Goal: Transaction & Acquisition: Purchase product/service

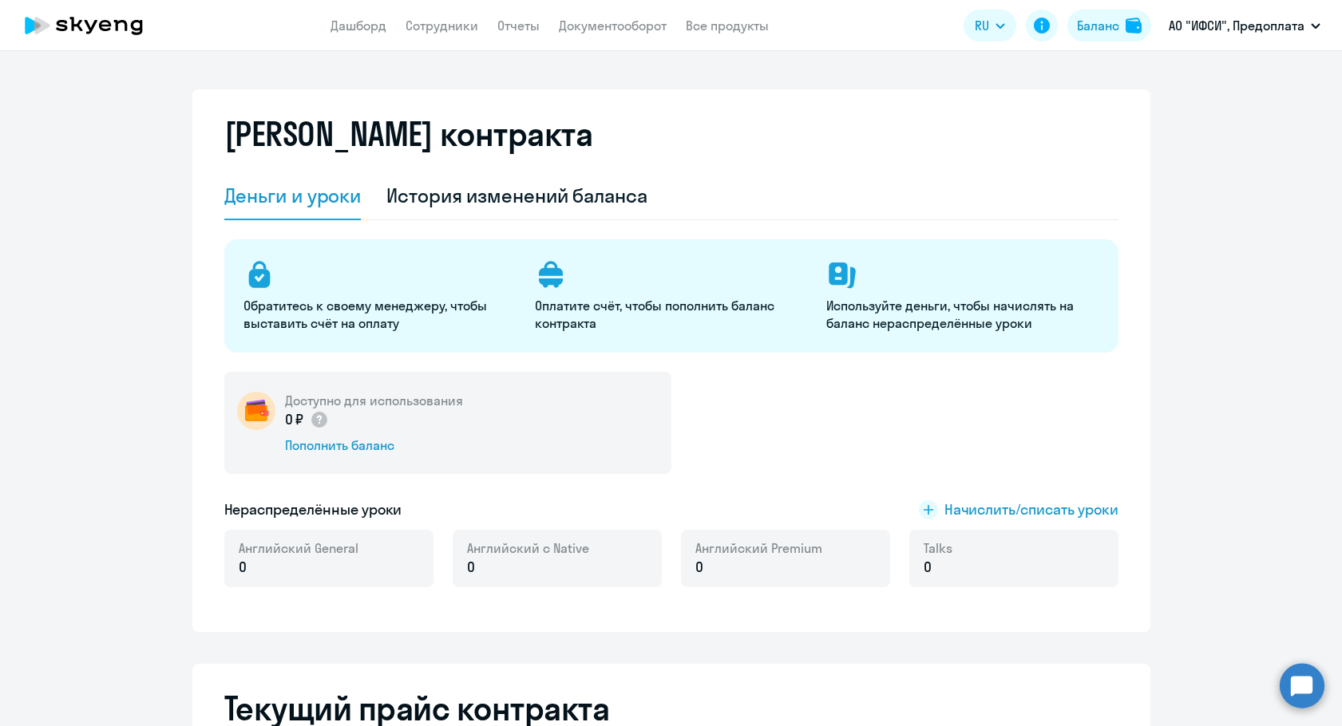
select select "english_adult_not_native_speaker"
click at [342, 443] on div "Пополнить баланс" at bounding box center [374, 446] width 178 height 18
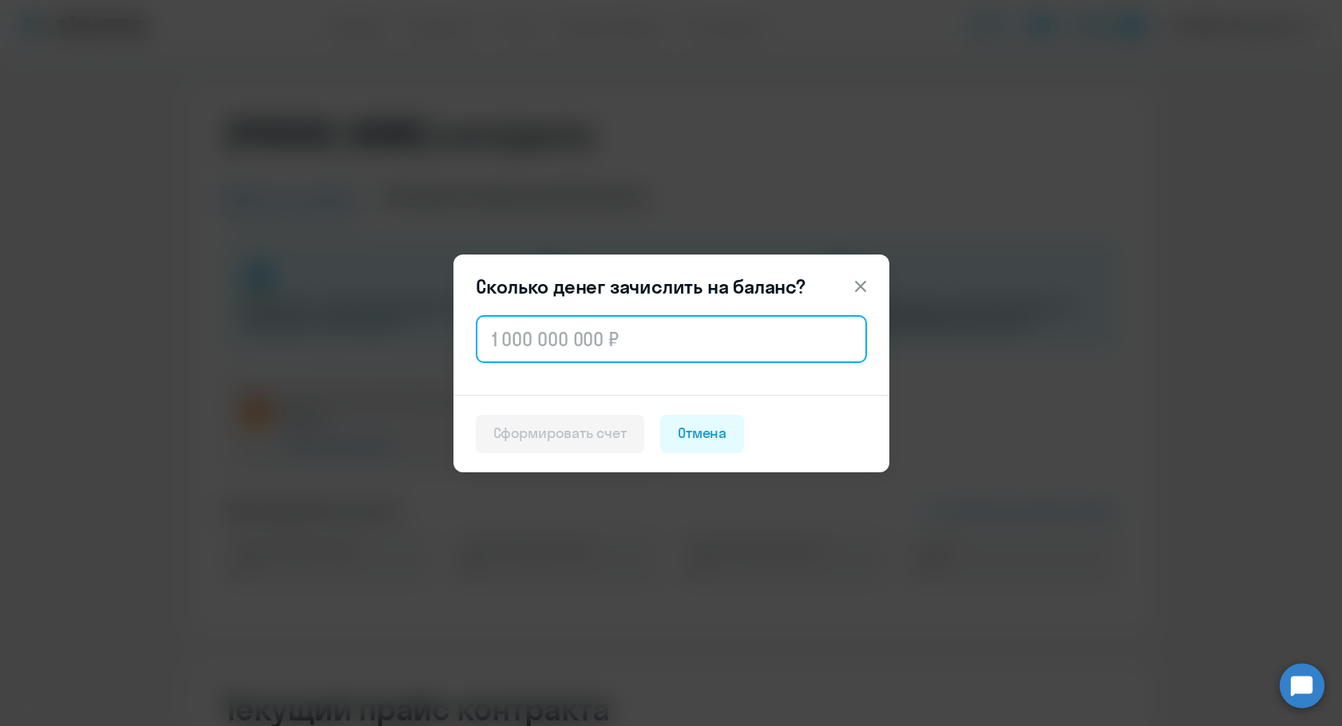
drag, startPoint x: 521, startPoint y: 357, endPoint x: 524, endPoint y: 349, distance: 8.3
click at [524, 352] on input "text" at bounding box center [671, 339] width 391 height 48
paste input "279 360"
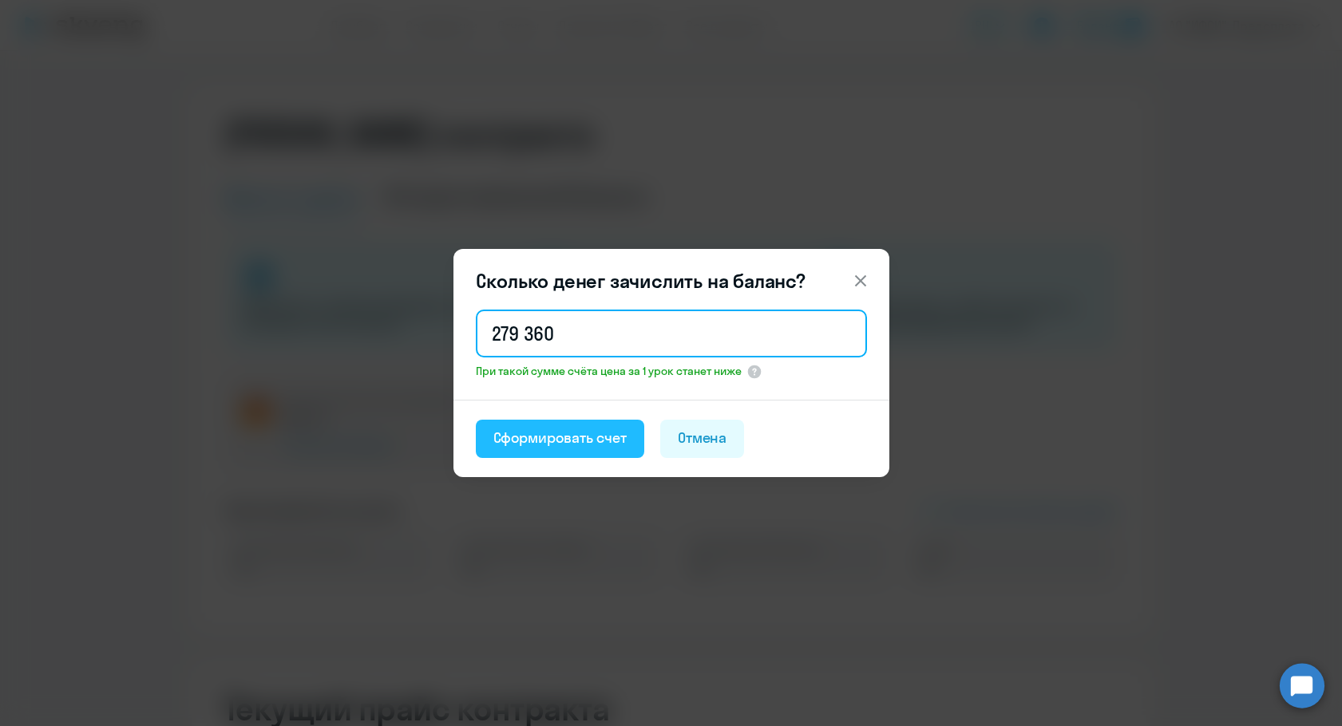
type input "279 360"
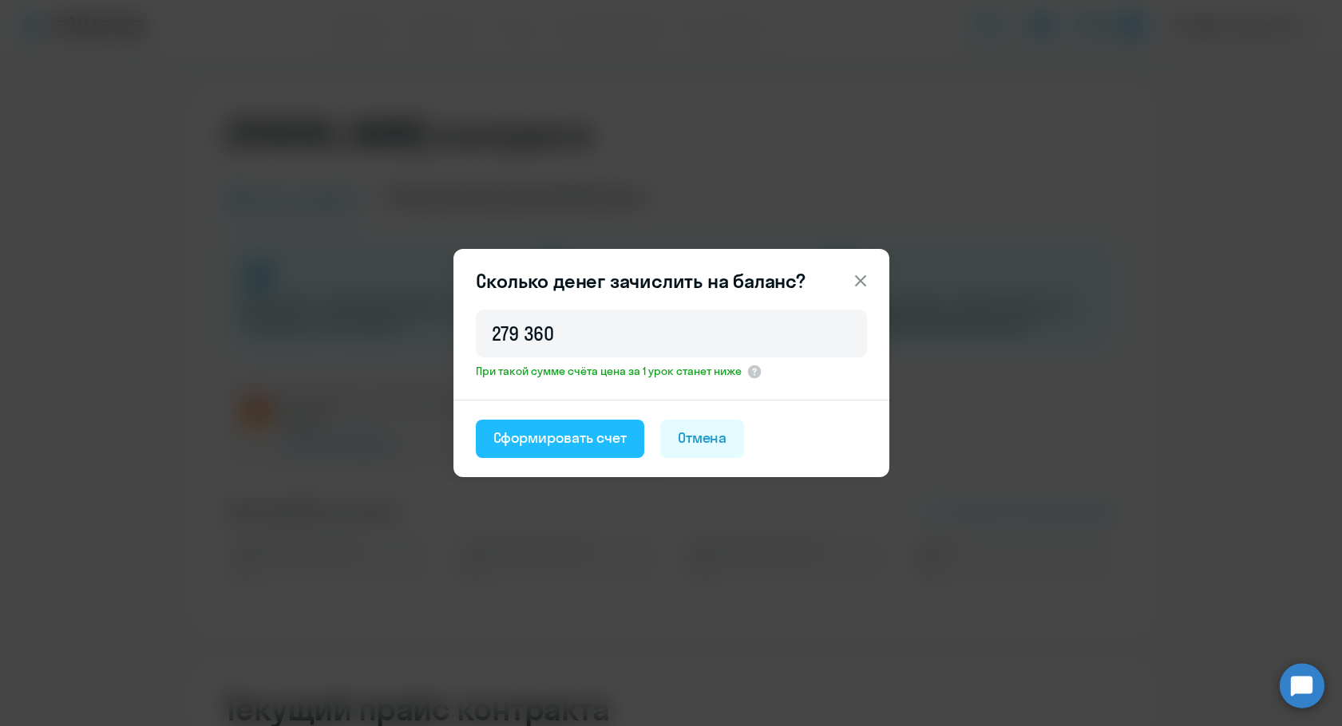
click at [525, 442] on div "Сформировать счет" at bounding box center [559, 438] width 133 height 21
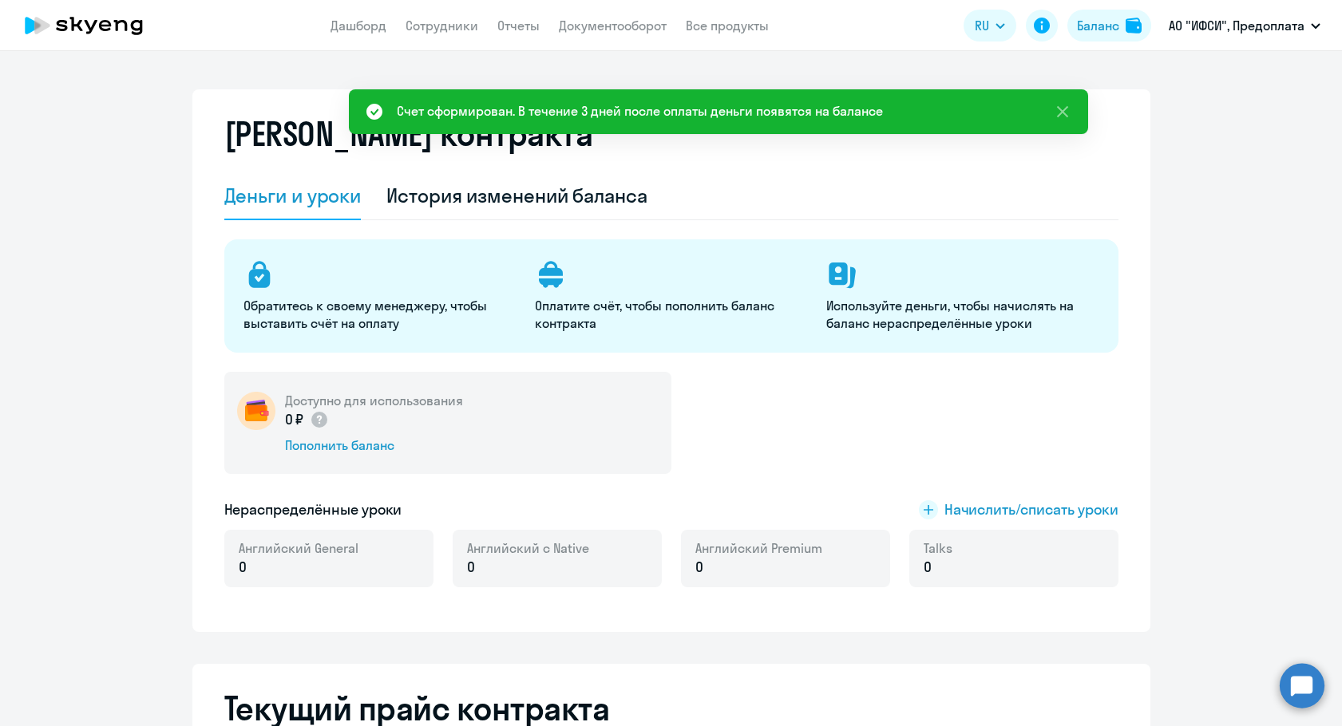
click at [999, 401] on div "Доступно для использования 0 ₽ Пополнить баланс" at bounding box center [671, 423] width 894 height 102
